Goal: Transaction & Acquisition: Purchase product/service

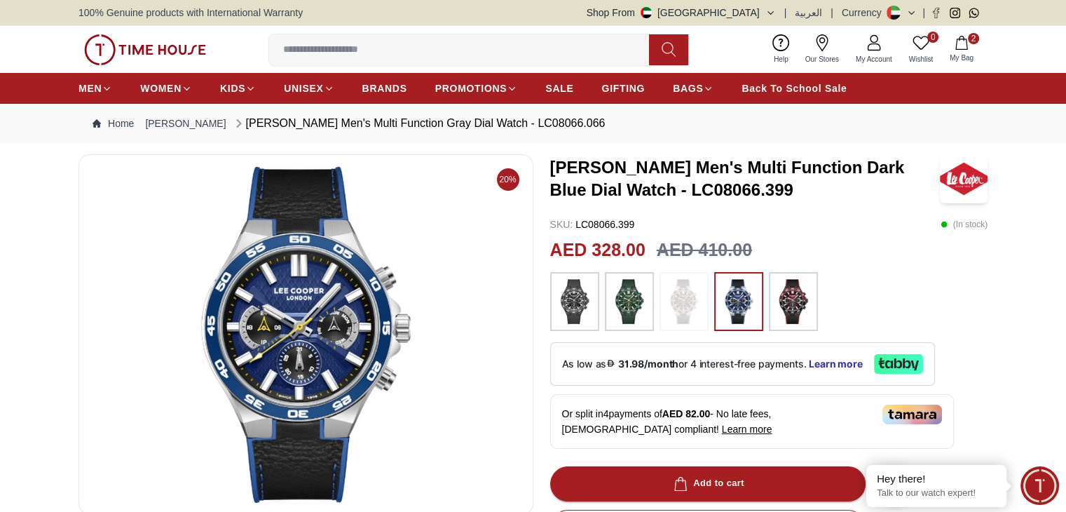
click at [953, 48] on button "2 My Bag" at bounding box center [961, 49] width 41 height 33
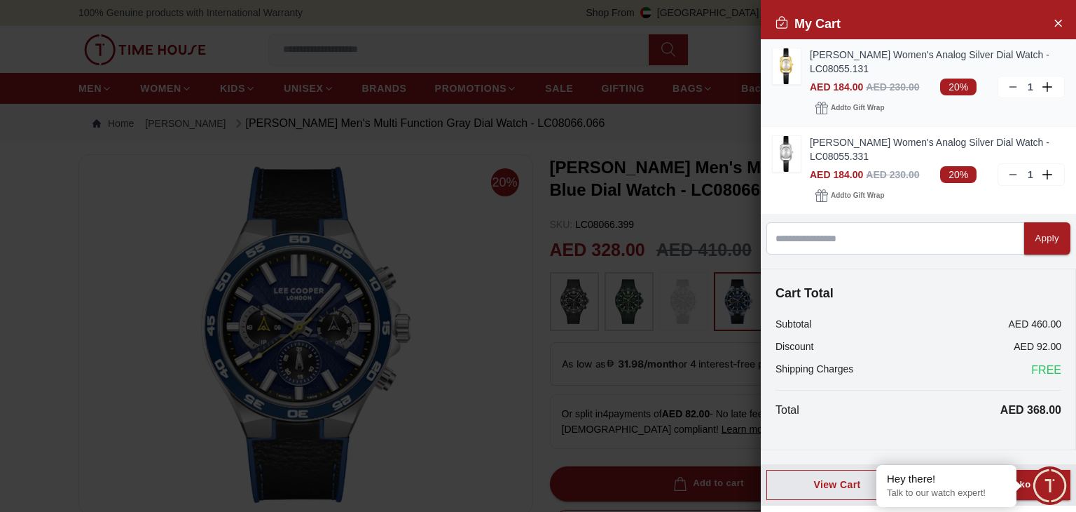
click at [1002, 83] on div "1" at bounding box center [1031, 87] width 67 height 22
click at [1013, 91] on icon at bounding box center [1013, 86] width 11 height 11
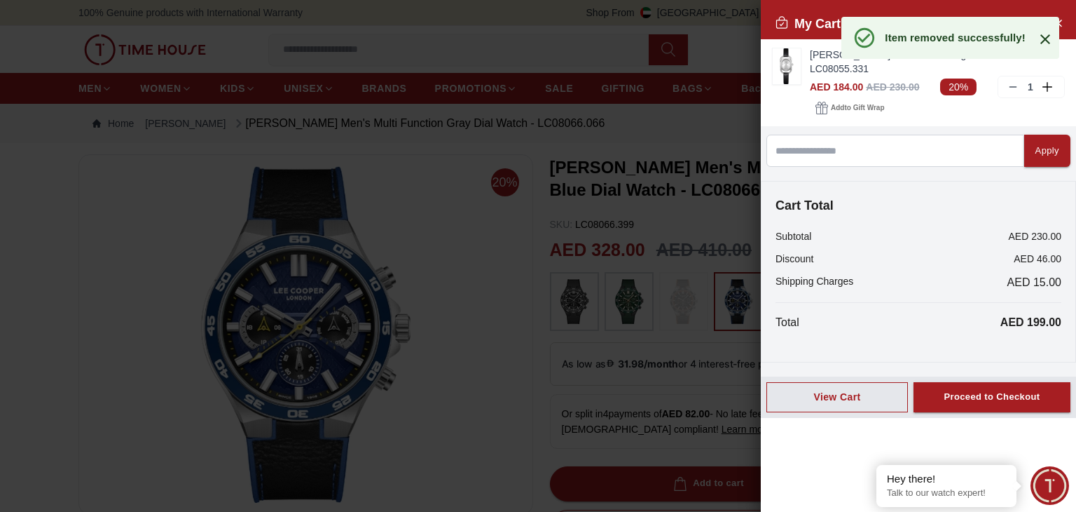
click at [1043, 36] on icon at bounding box center [1046, 39] width 10 height 10
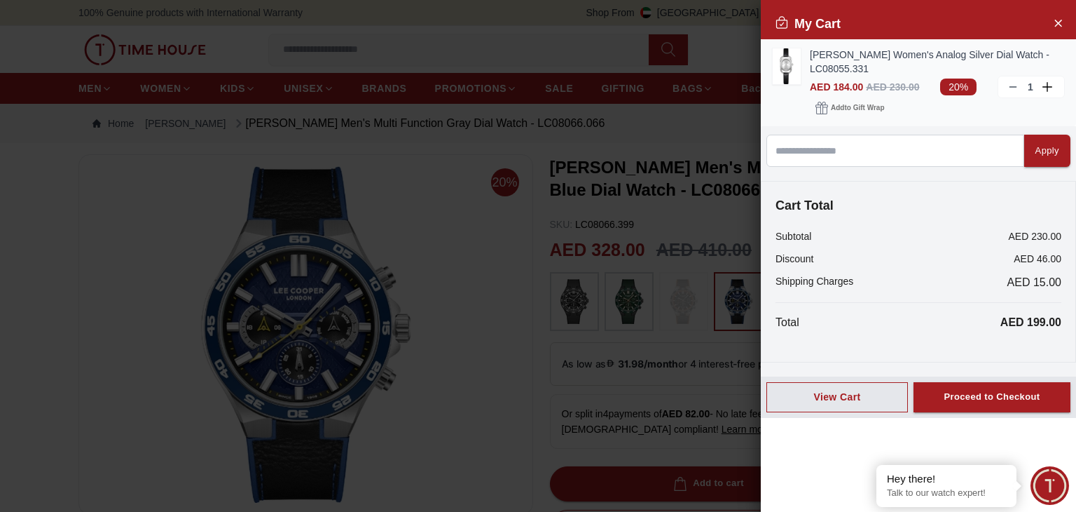
click at [861, 60] on link "[PERSON_NAME] Women's Analog Silver Dial Watch - LC08055.331" at bounding box center [937, 62] width 255 height 28
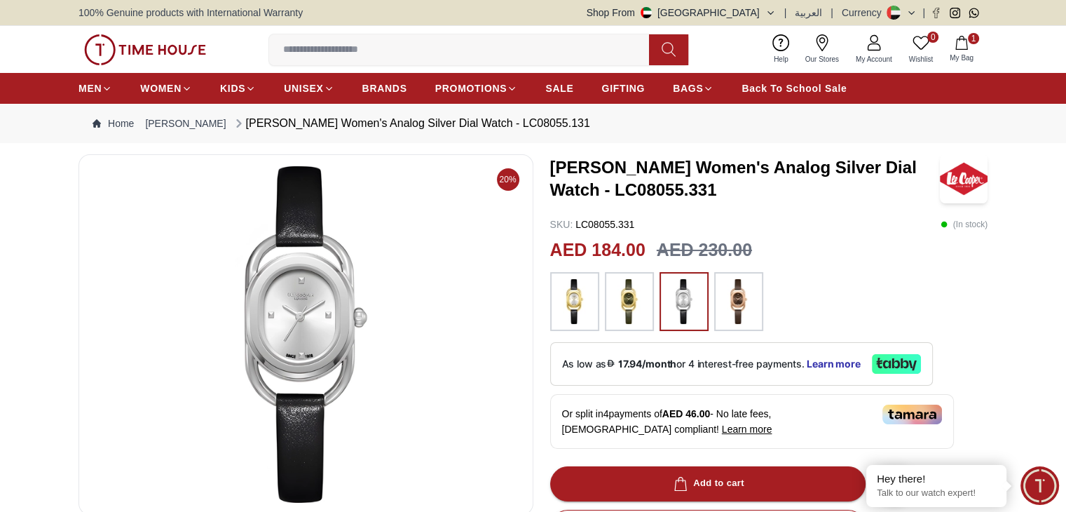
drag, startPoint x: 646, startPoint y: 205, endPoint x: 659, endPoint y: 191, distance: 18.9
click at [652, 197] on div "Lee Cooper Women's Analog Silver Dial Watch - LC08055.331 SKU : LC08055.331 ( I…" at bounding box center [769, 509] width 438 height 711
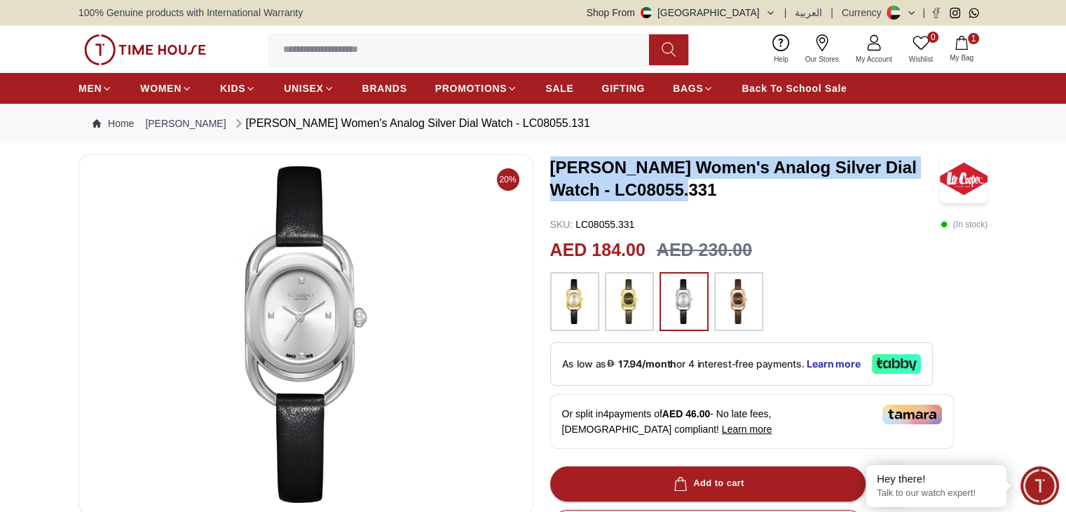
drag, startPoint x: 551, startPoint y: 169, endPoint x: 675, endPoint y: 198, distance: 127.5
click at [675, 198] on h3 "[PERSON_NAME] Women's Analog Silver Dial Watch - LC08055.331" at bounding box center [745, 178] width 390 height 45
copy h3 "[PERSON_NAME] Women's Analog Silver Dial Watch - LC08055.331"
click at [963, 51] on button "1 My Bag" at bounding box center [961, 49] width 41 height 33
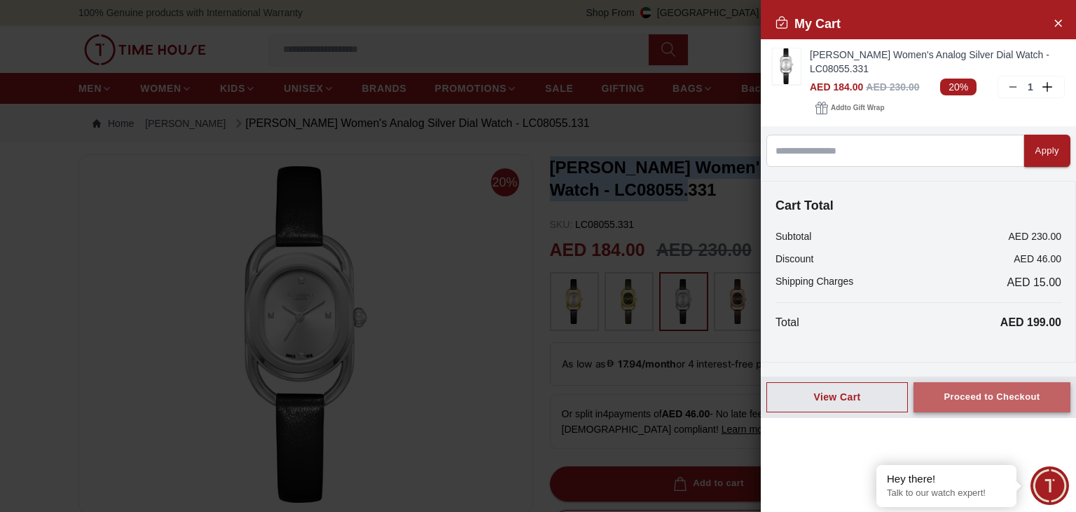
click at [986, 397] on div "Proceed to Checkout" at bounding box center [992, 397] width 96 height 16
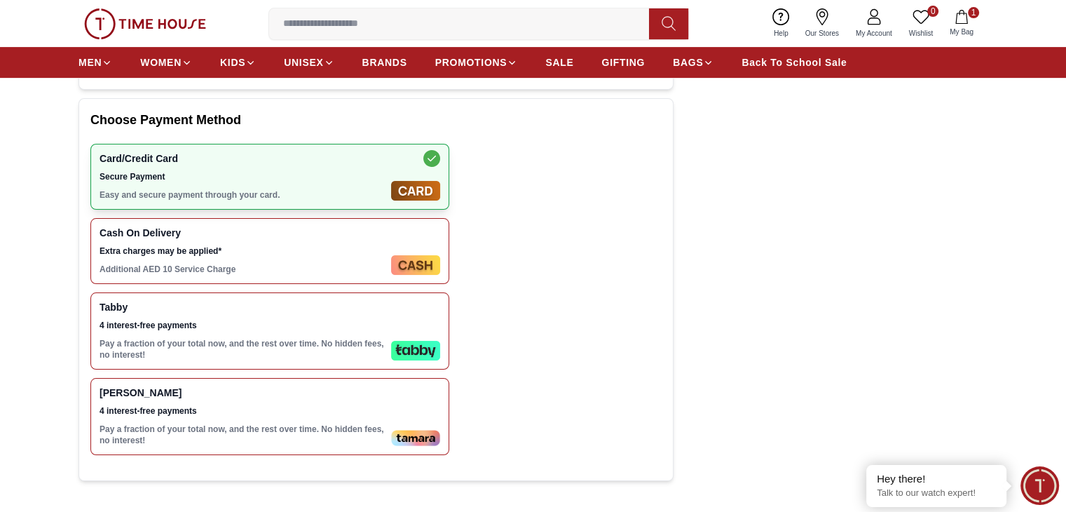
scroll to position [491, 0]
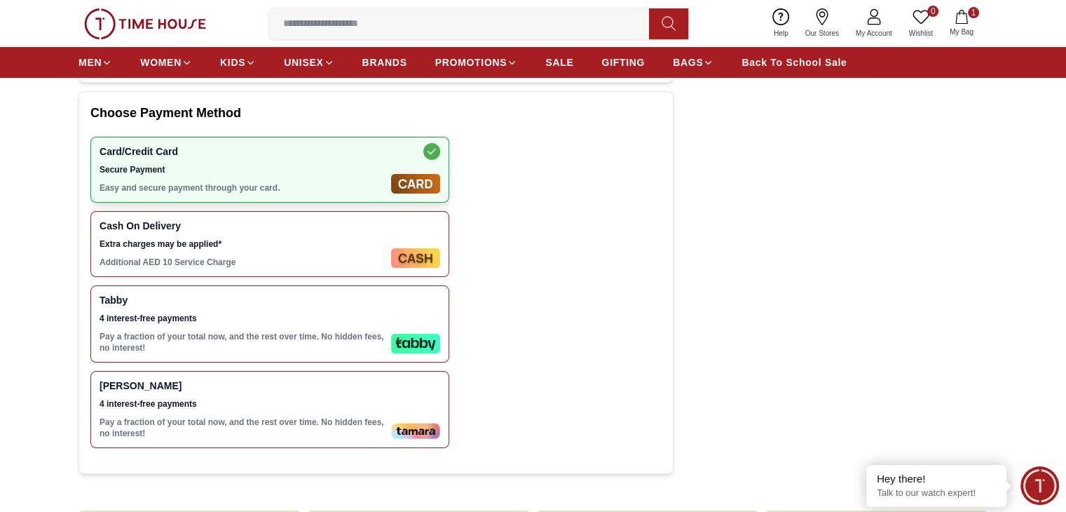
click at [185, 306] on div "Tabby 4 interest-free payments Pay a fraction of your total now, and the rest o…" at bounding box center [243, 323] width 286 height 59
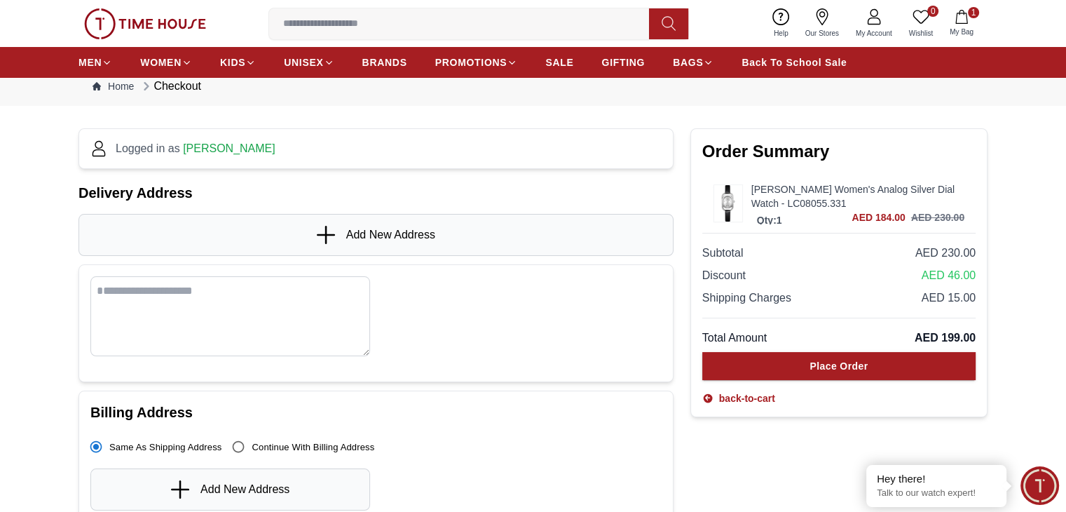
scroll to position [70, 0]
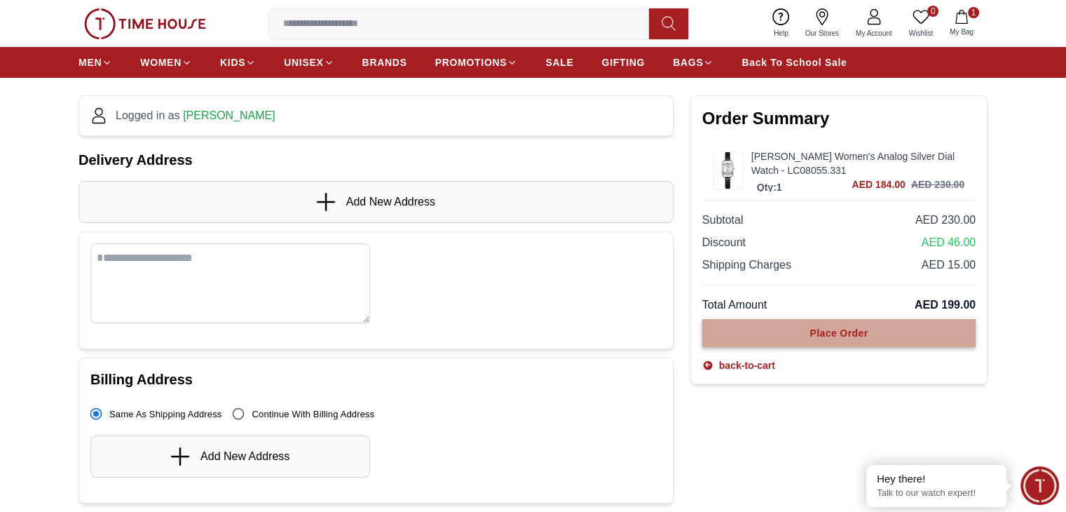
click at [817, 339] on button "Place Order" at bounding box center [838, 333] width 273 height 28
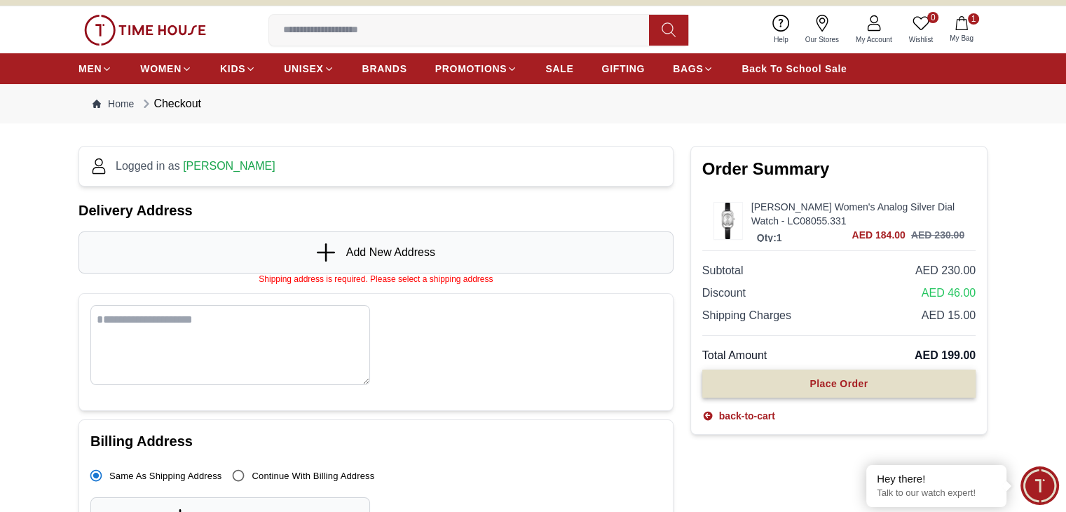
scroll to position [15, 0]
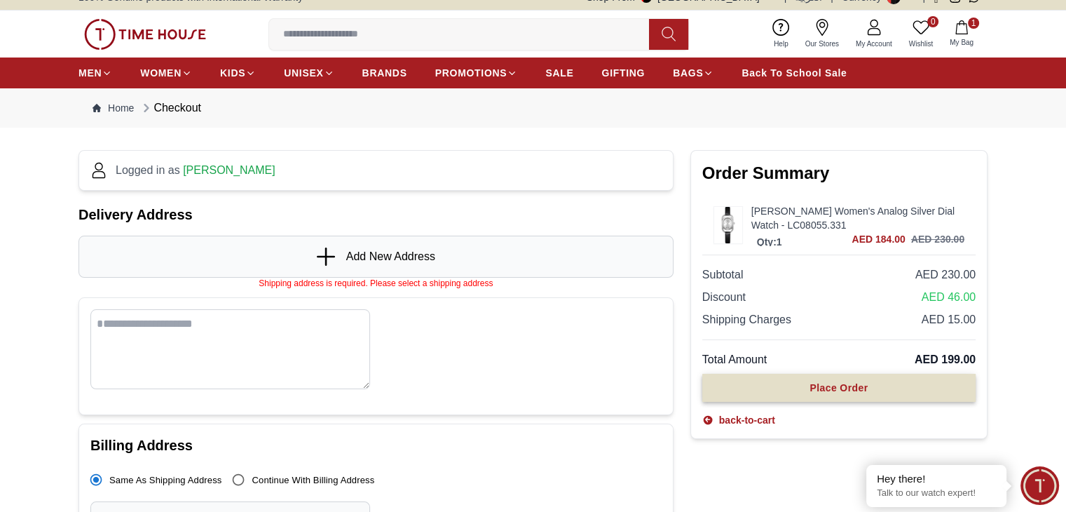
click at [837, 386] on div "Place Order" at bounding box center [838, 388] width 58 height 14
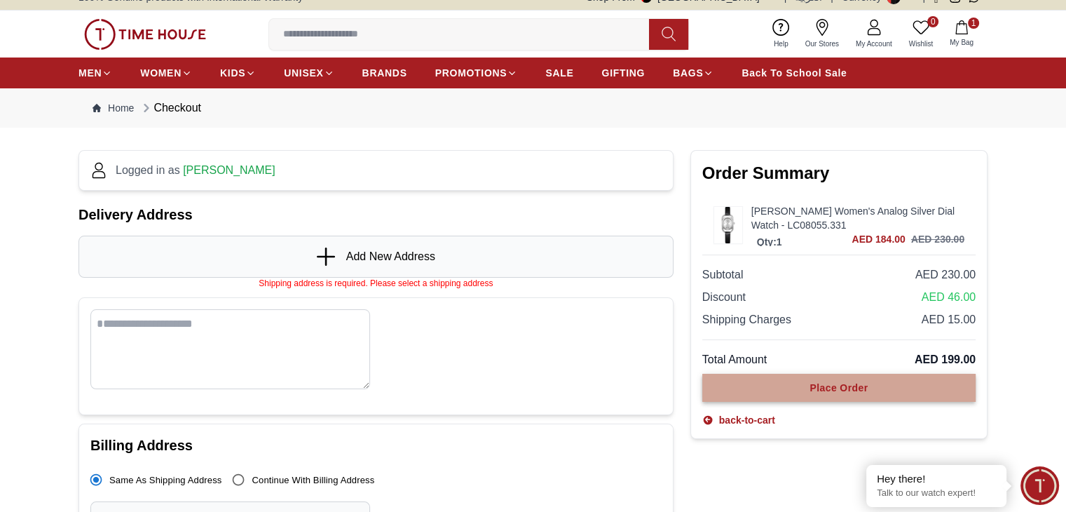
click at [825, 385] on div "Place Order" at bounding box center [838, 388] width 58 height 14
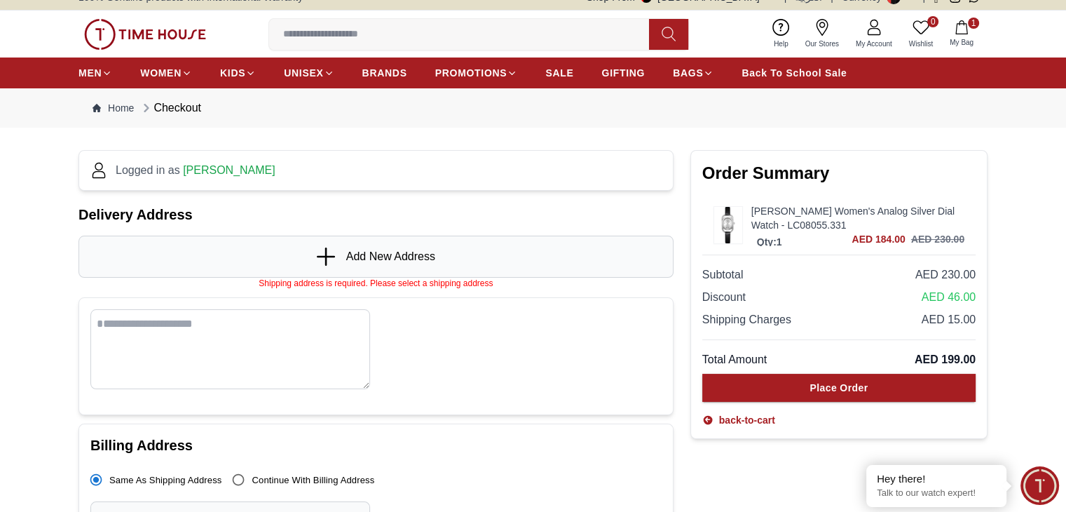
click at [254, 175] on span "[PERSON_NAME]" at bounding box center [229, 170] width 93 height 12
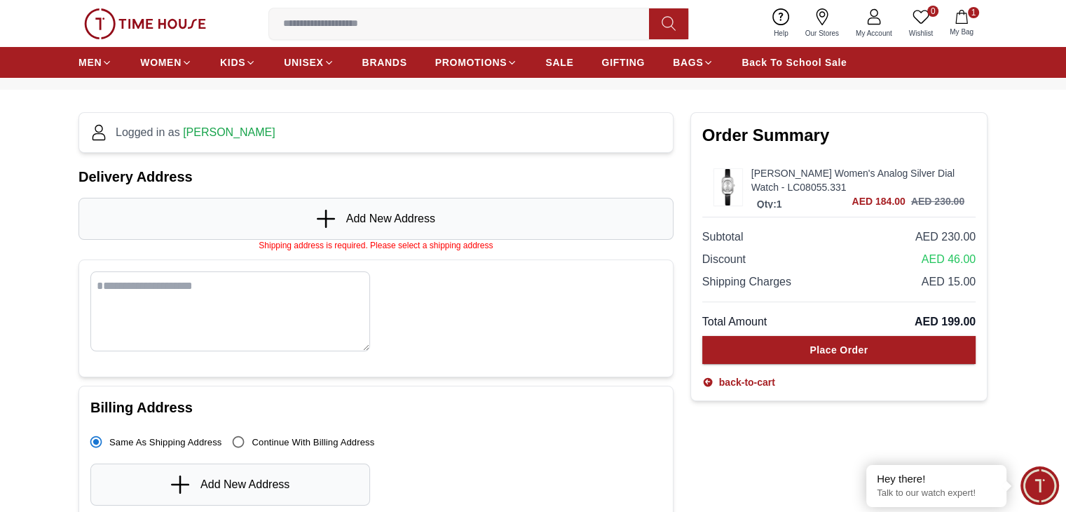
scroll to position [86, 0]
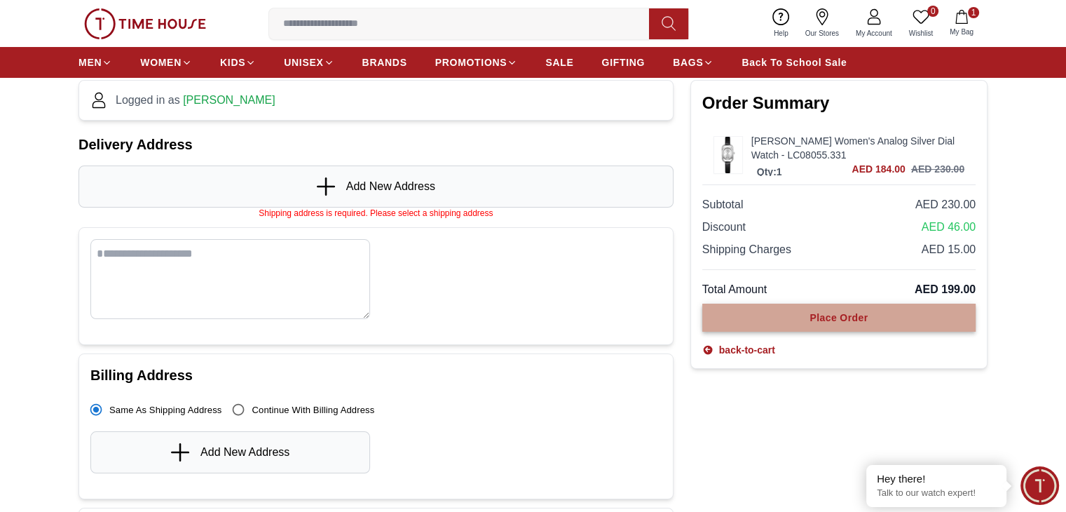
click at [845, 313] on div "Place Order" at bounding box center [838, 317] width 58 height 14
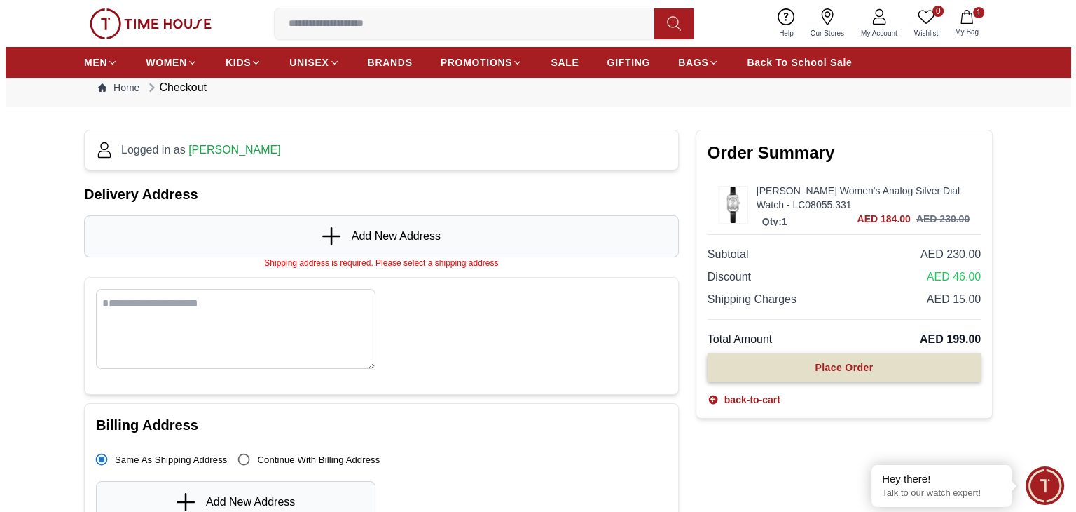
scroll to position [15, 0]
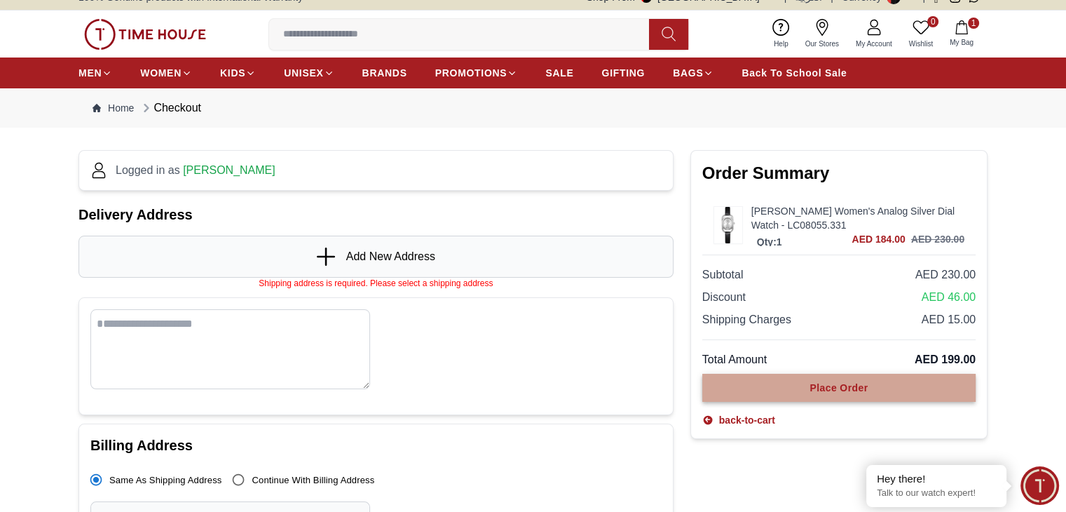
click at [843, 378] on button "Place Order" at bounding box center [838, 388] width 273 height 28
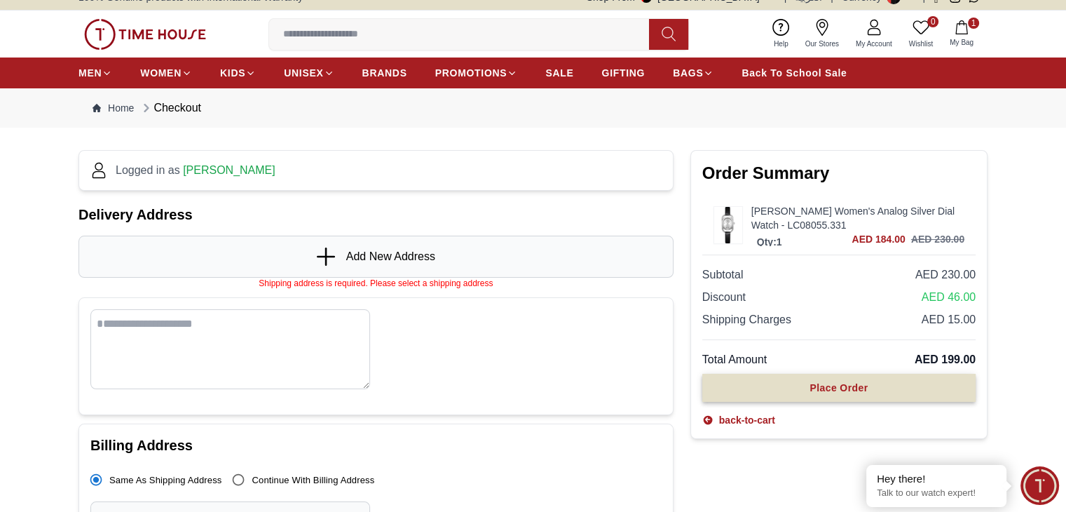
click at [843, 378] on button "Place Order" at bounding box center [838, 388] width 273 height 28
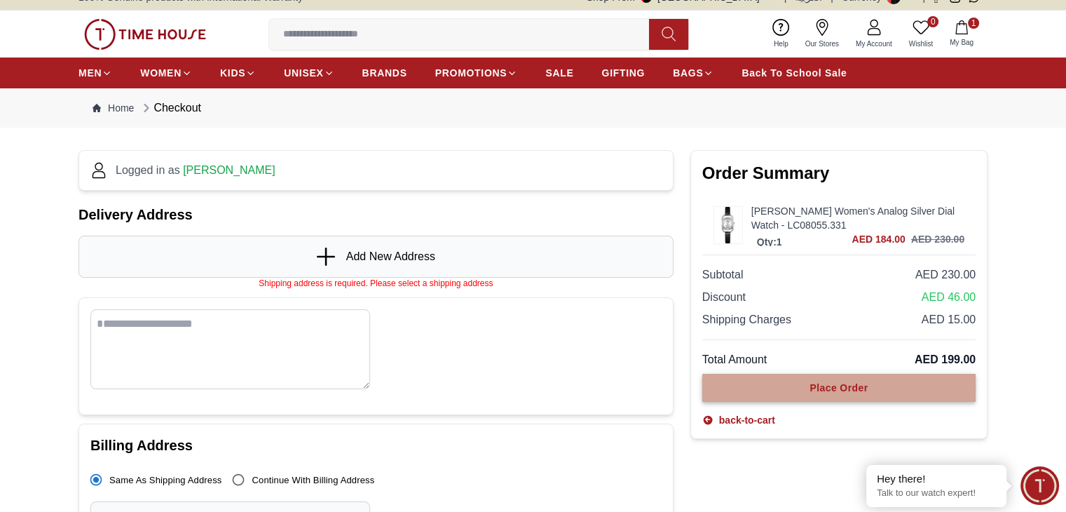
click at [843, 378] on button "Place Order" at bounding box center [838, 388] width 273 height 28
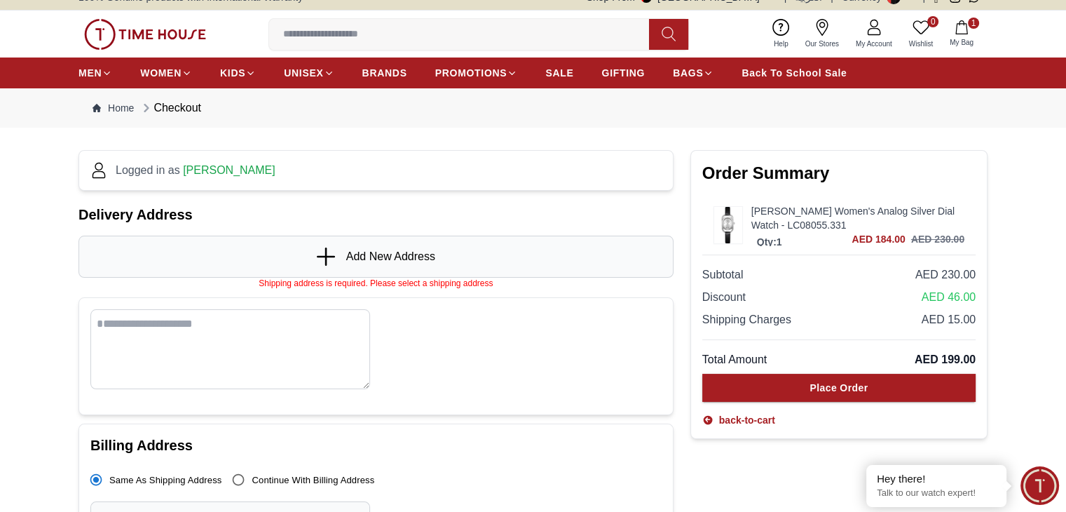
click at [336, 248] on icon at bounding box center [327, 256] width 21 height 18
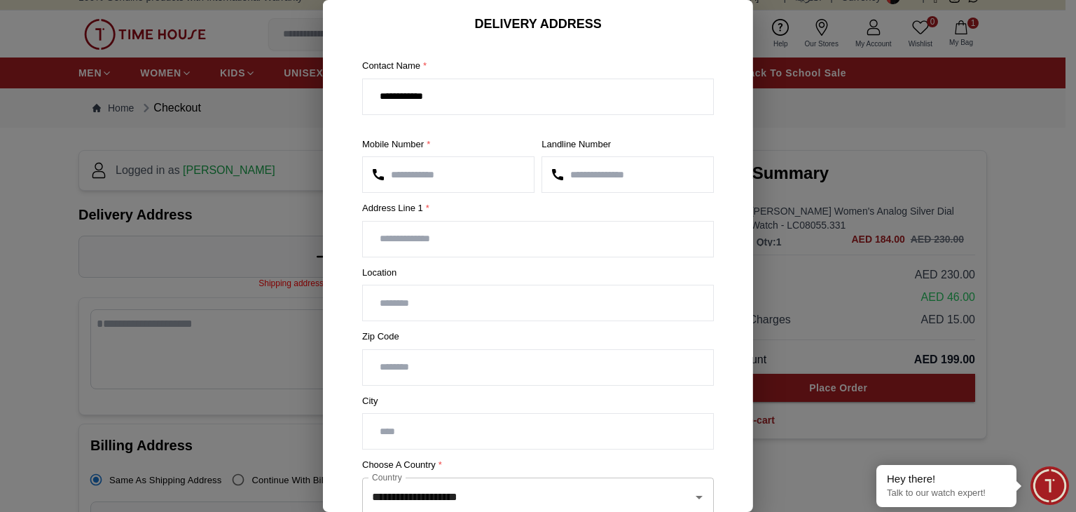
click at [205, 74] on div at bounding box center [538, 256] width 1076 height 512
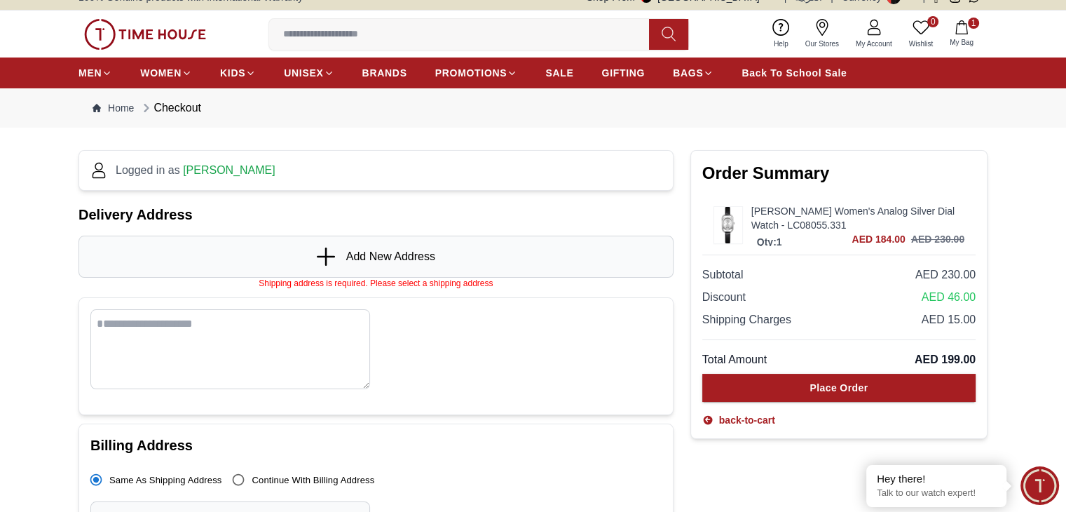
click at [205, 170] on span "[PERSON_NAME]" at bounding box center [229, 170] width 93 height 12
click at [126, 172] on p "Logged in as IBRAHIMKUTTY" at bounding box center [196, 170] width 160 height 17
click at [107, 214] on h1 "Delivery Address" at bounding box center [375, 215] width 595 height 20
click at [374, 258] on span "Add New Address" at bounding box center [390, 256] width 89 height 17
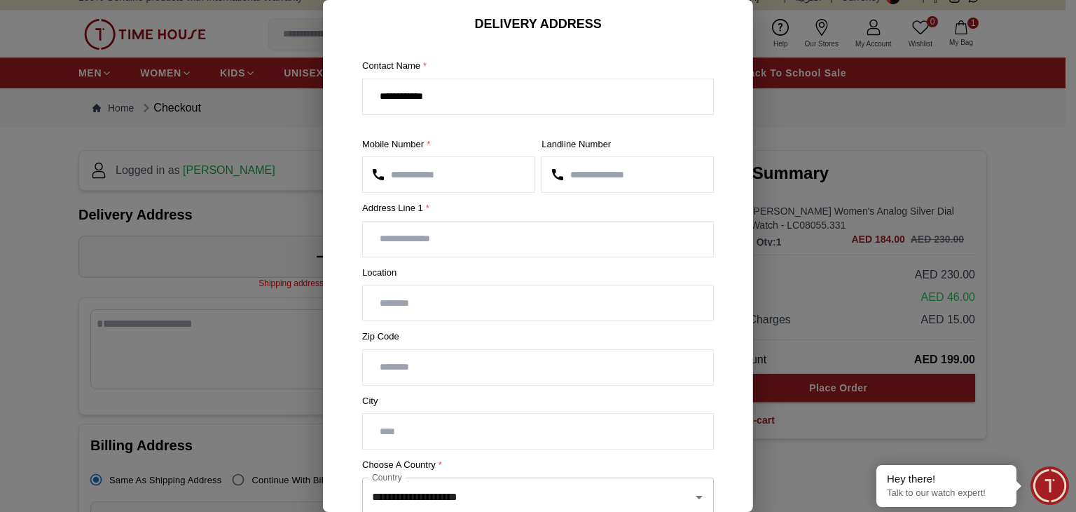
click at [591, 172] on input "number" at bounding box center [627, 174] width 171 height 35
type input "***"
click at [545, 228] on input "text" at bounding box center [538, 238] width 350 height 35
type input "**********"
type input "*****"
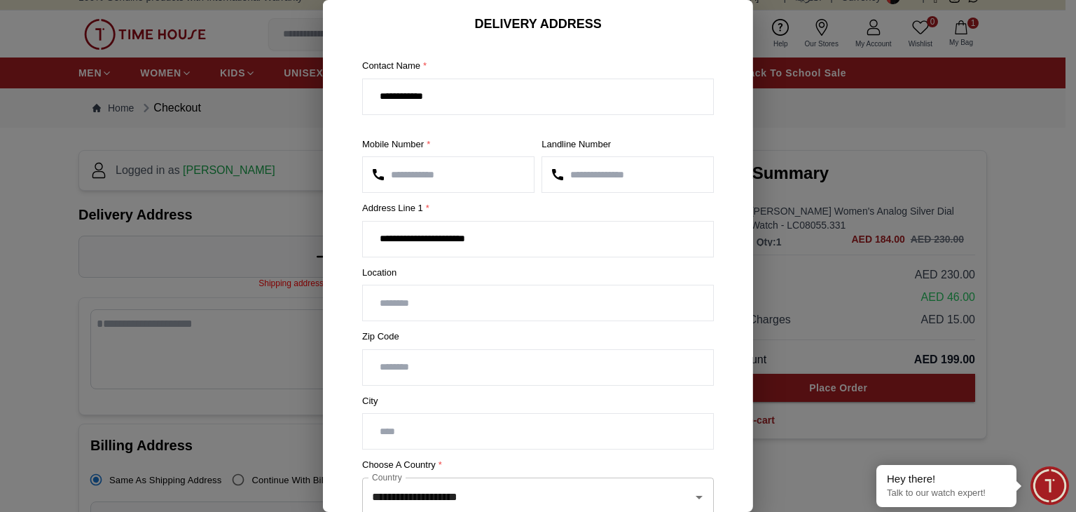
click at [524, 299] on input "text" at bounding box center [538, 302] width 350 height 35
type input "**********"
click at [451, 368] on input "number" at bounding box center [538, 367] width 350 height 35
type input "**"
click at [454, 428] on input "text" at bounding box center [538, 430] width 350 height 35
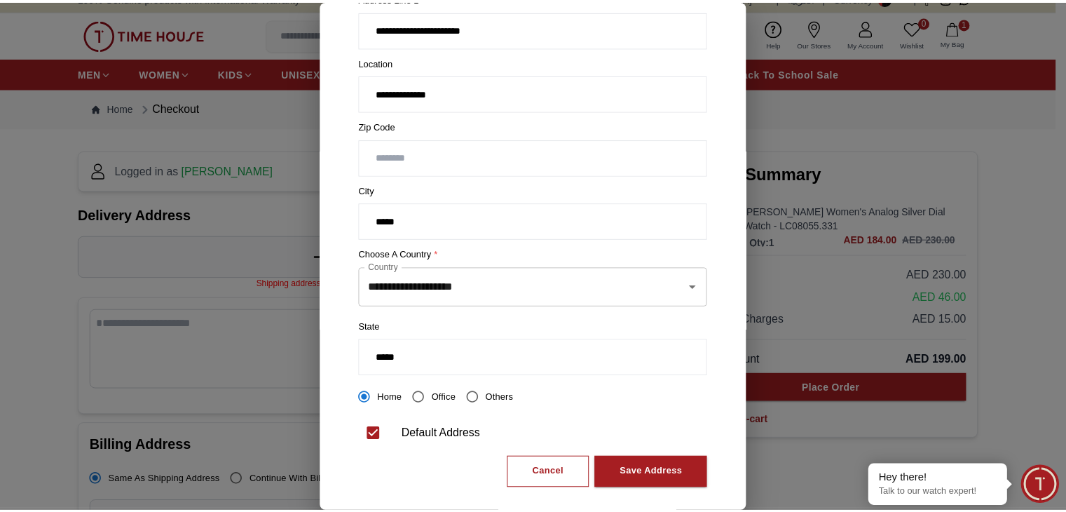
scroll to position [224, 0]
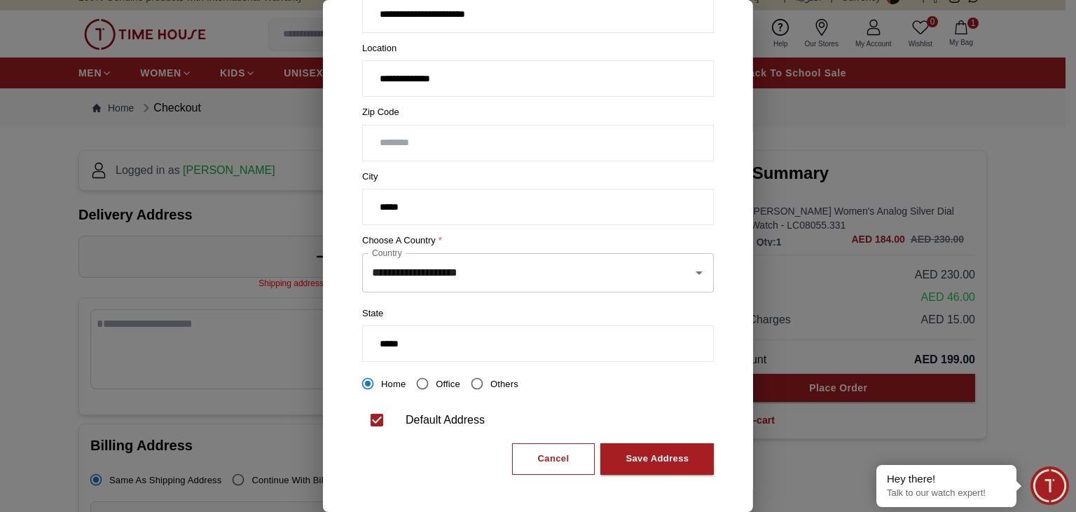
type input "*****"
click at [670, 451] on div "Save Address" at bounding box center [657, 459] width 63 height 16
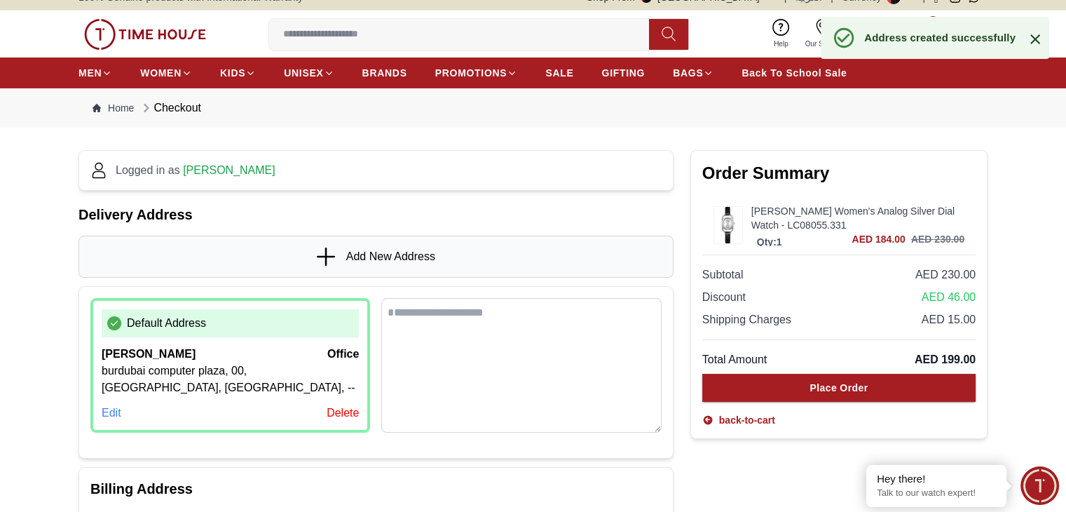
scroll to position [0, 0]
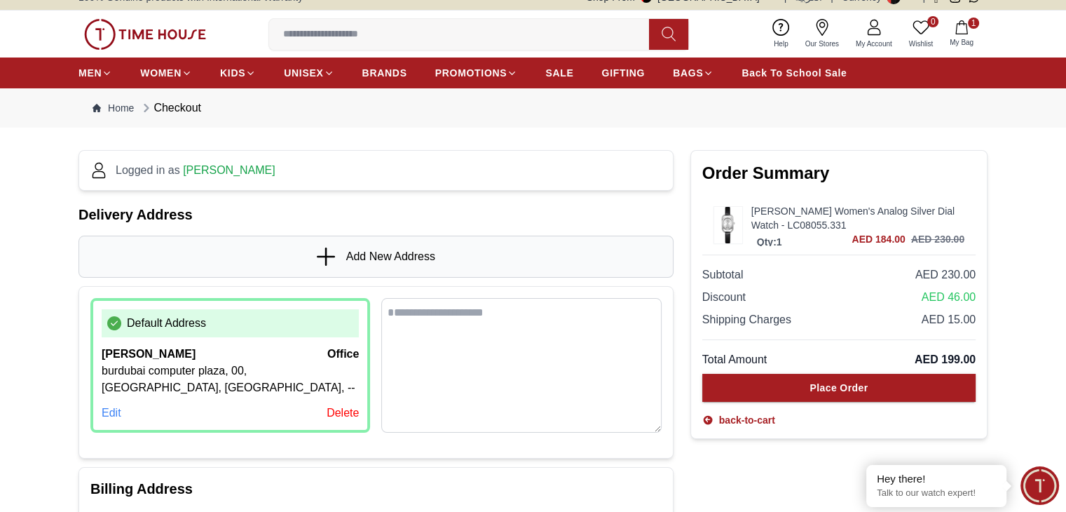
click at [233, 351] on div "IBRAHIMKUTTY office" at bounding box center [230, 354] width 257 height 17
click at [153, 315] on p "Default Address" at bounding box center [166, 323] width 79 height 17
click at [306, 317] on span "Default Address" at bounding box center [230, 323] width 257 height 28
click at [113, 409] on div "Edit" at bounding box center [112, 412] width 20 height 17
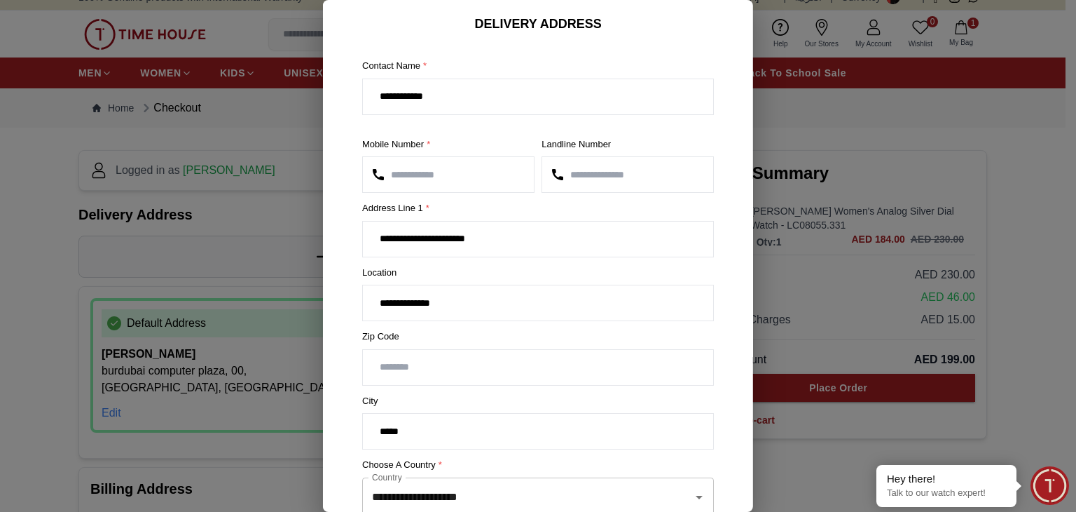
click at [28, 204] on div at bounding box center [538, 256] width 1076 height 512
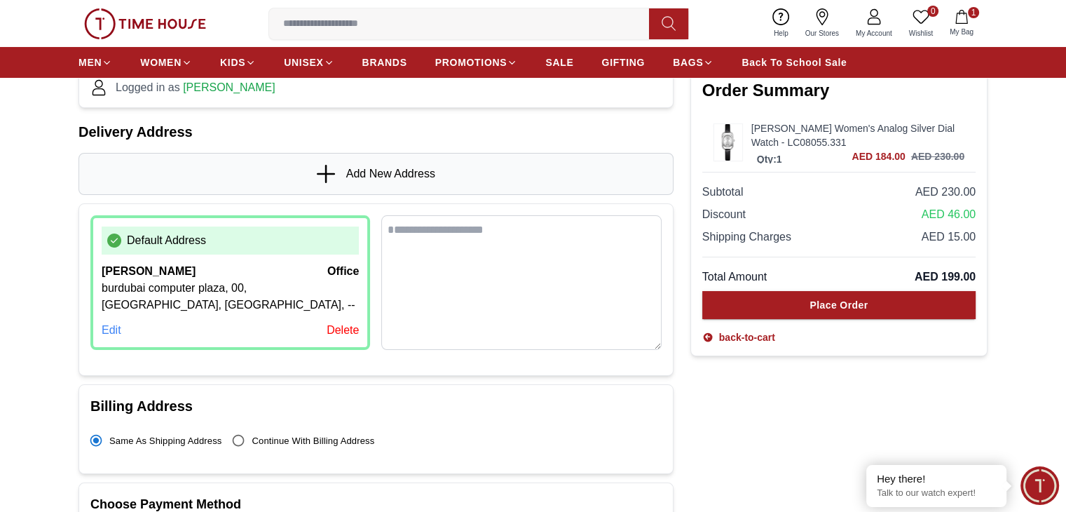
scroll to position [15, 0]
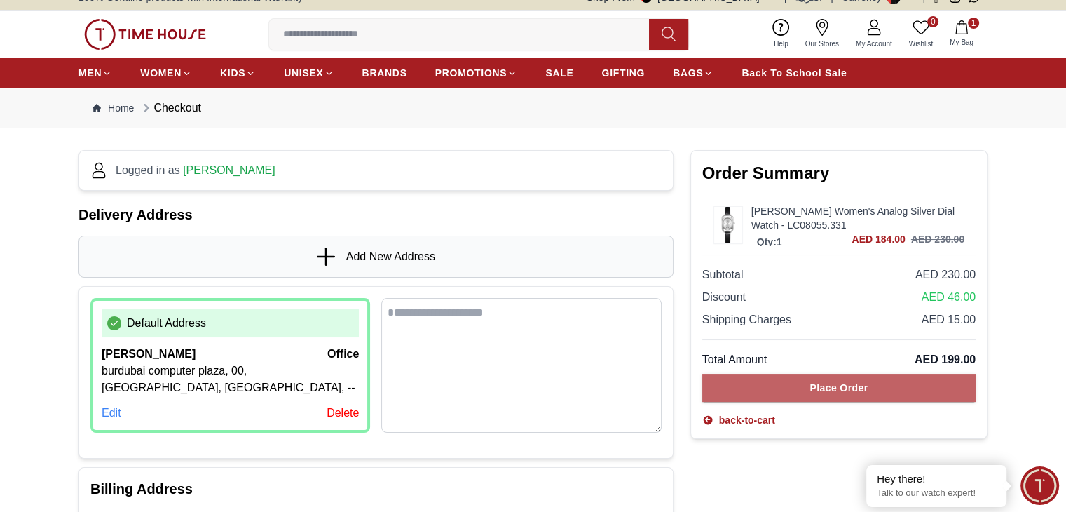
click at [824, 389] on div "Place Order" at bounding box center [838, 388] width 58 height 14
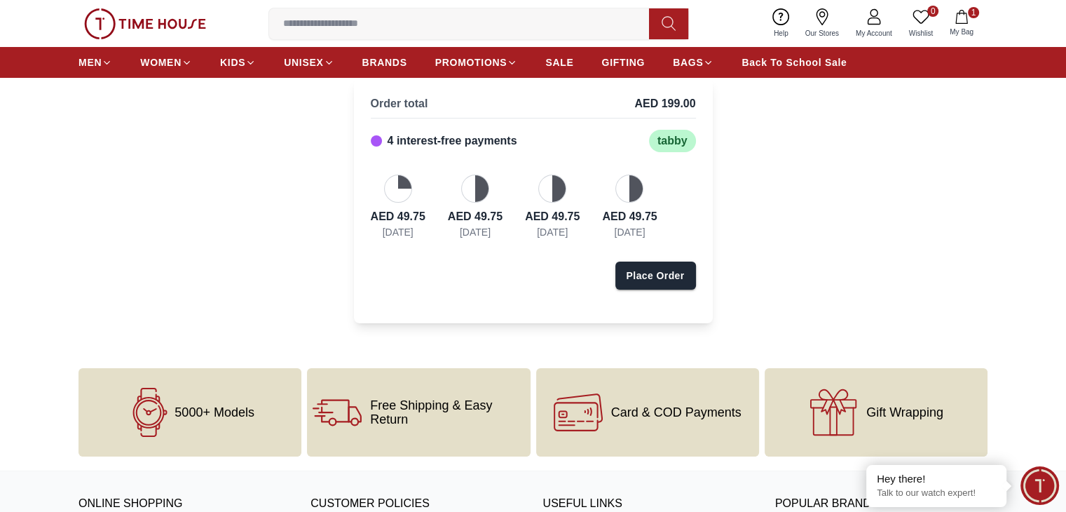
scroll to position [86, 0]
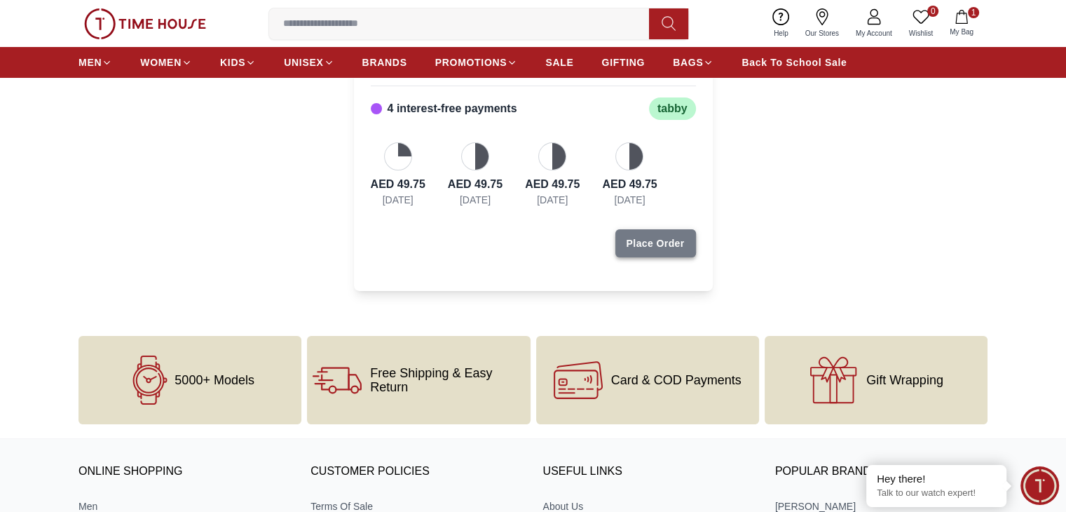
click at [641, 249] on button "Place Order" at bounding box center [655, 243] width 81 height 28
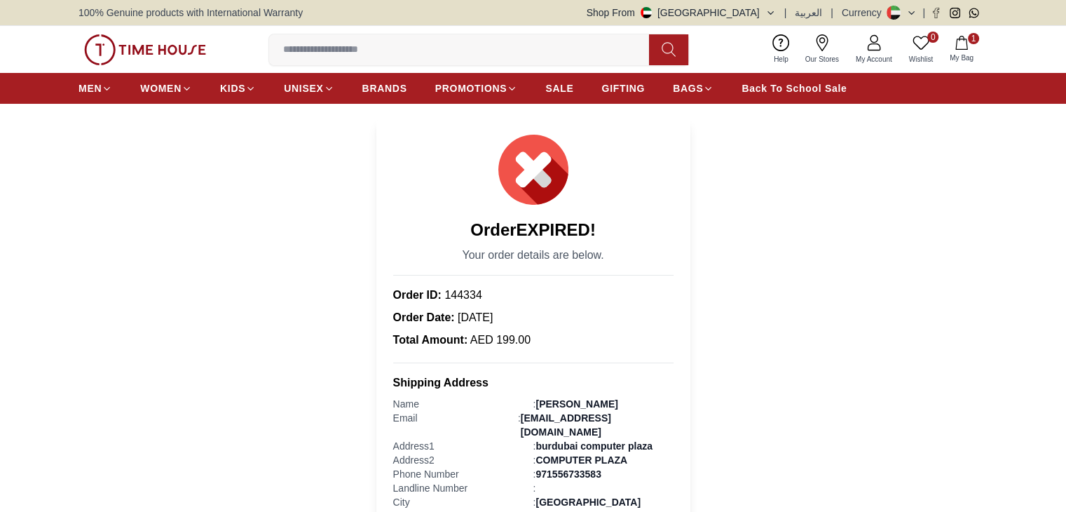
click at [962, 46] on icon "button" at bounding box center [962, 43] width 14 height 14
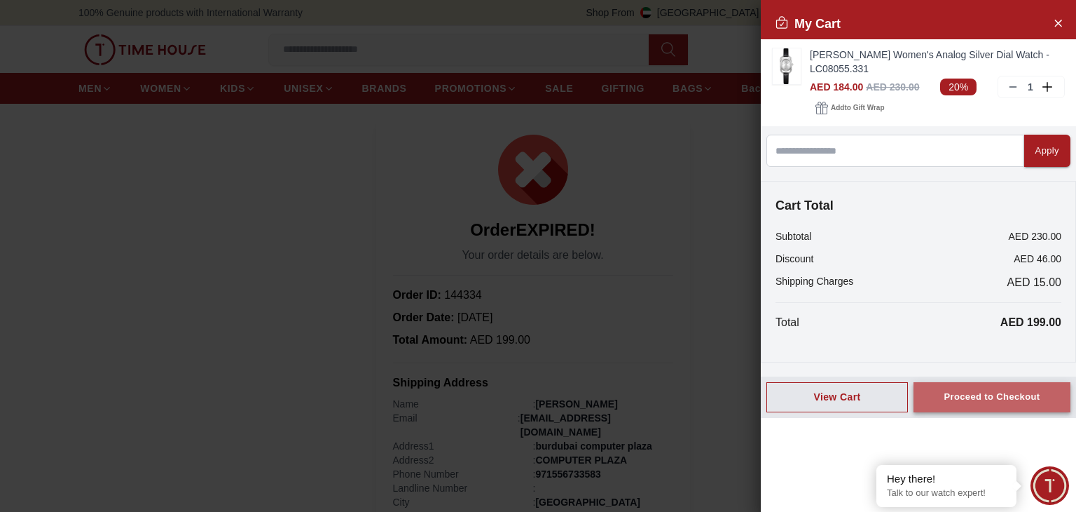
click at [999, 394] on div "Proceed to Checkout" at bounding box center [992, 397] width 96 height 16
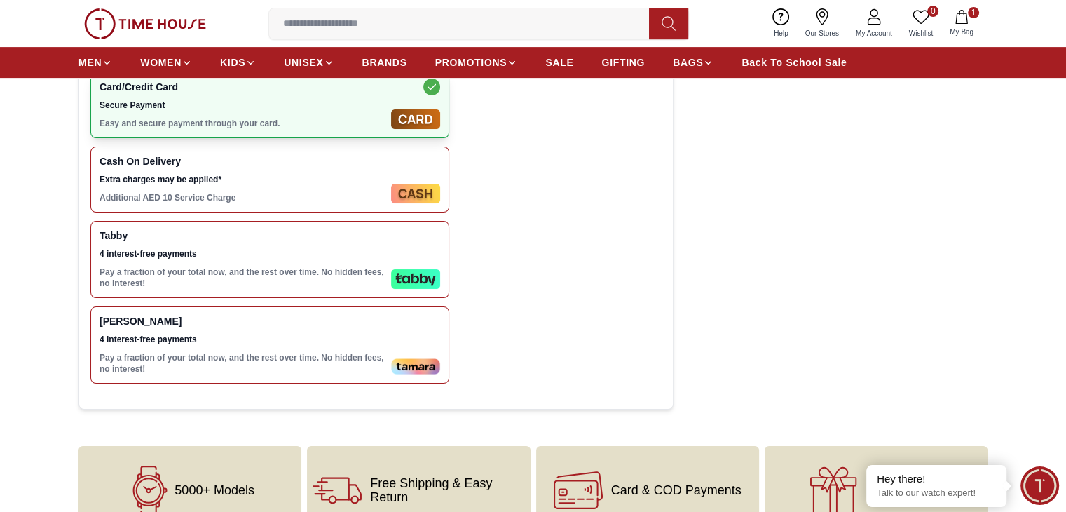
scroll to position [561, 0]
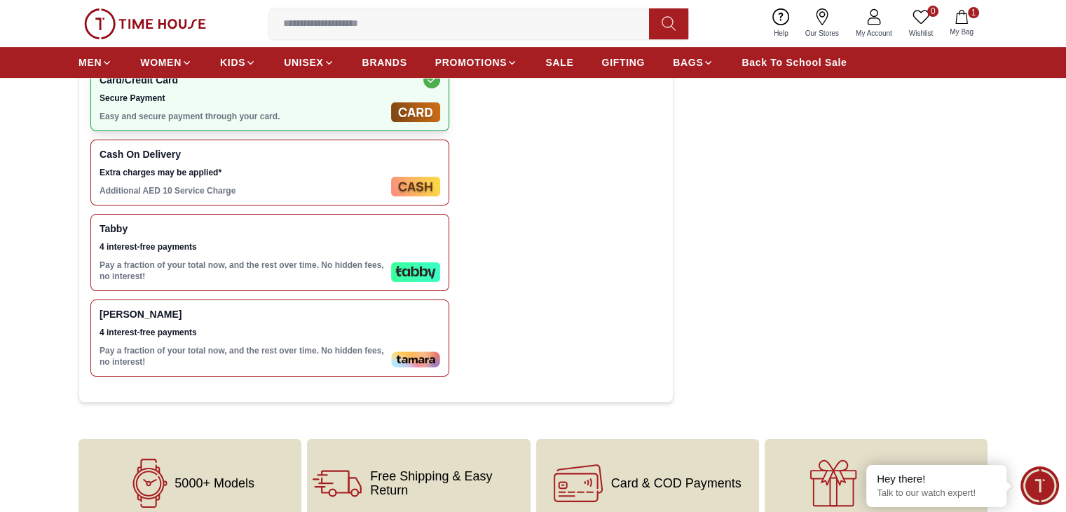
click at [312, 327] on span "4 interest-free payments" at bounding box center [243, 332] width 286 height 11
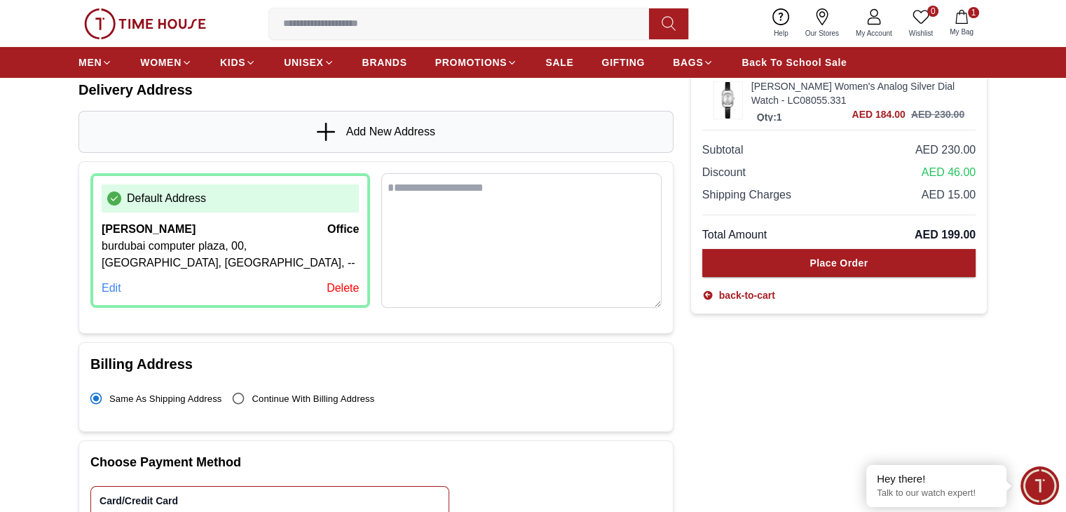
scroll to position [70, 0]
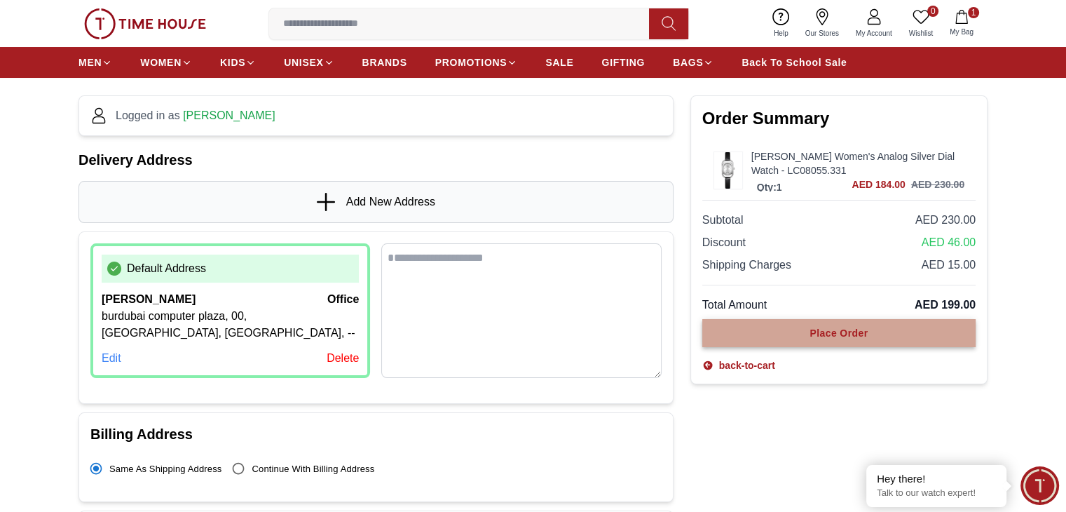
click at [850, 334] on div "Place Order" at bounding box center [838, 333] width 58 height 14
